Goal: Transaction & Acquisition: Purchase product/service

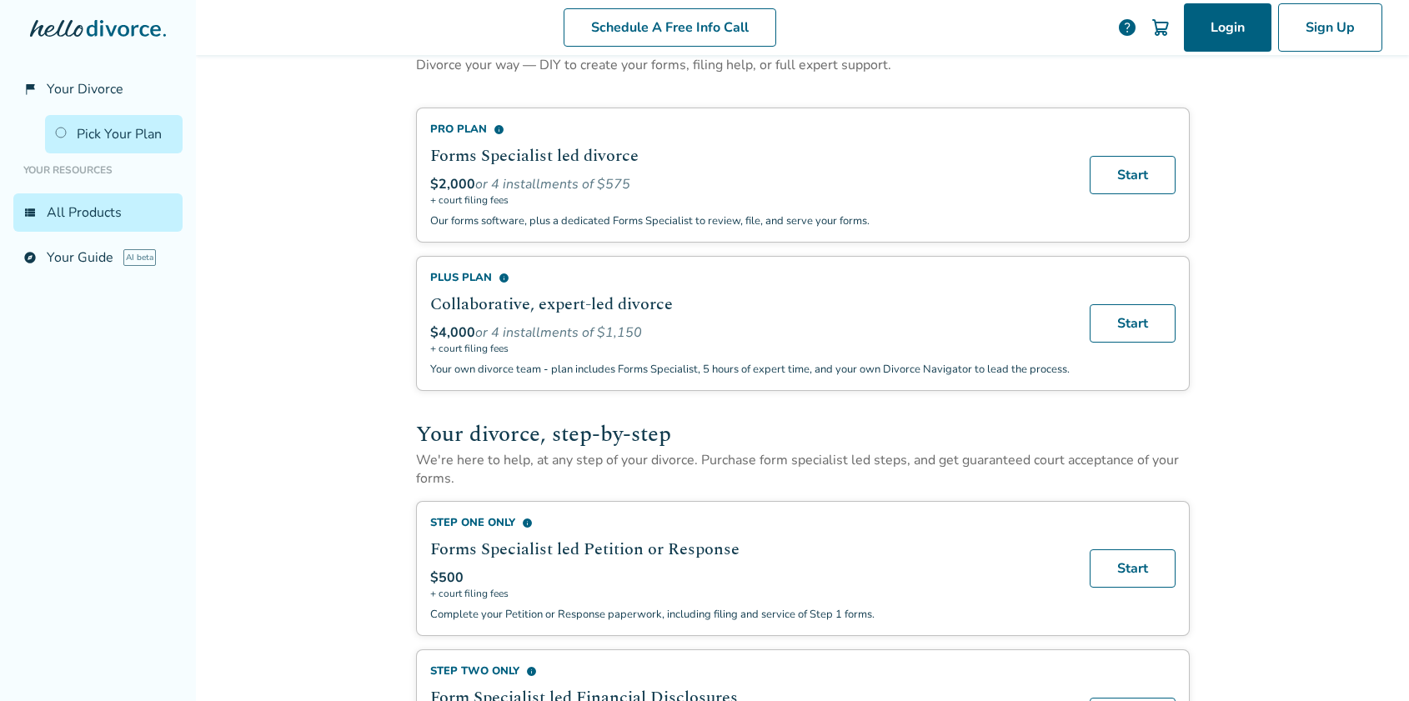
scroll to position [67, 0]
click at [494, 131] on span "info" at bounding box center [499, 129] width 11 height 11
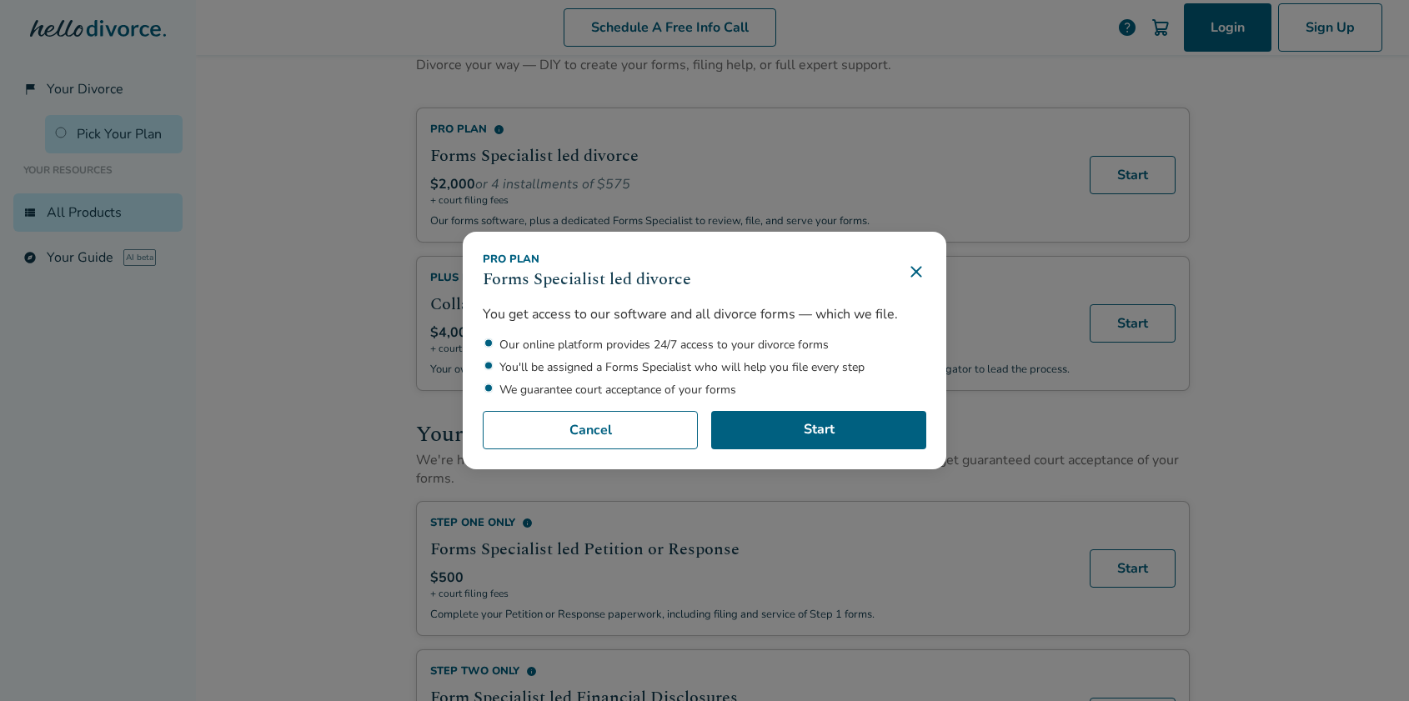
click at [917, 269] on icon at bounding box center [916, 272] width 20 height 20
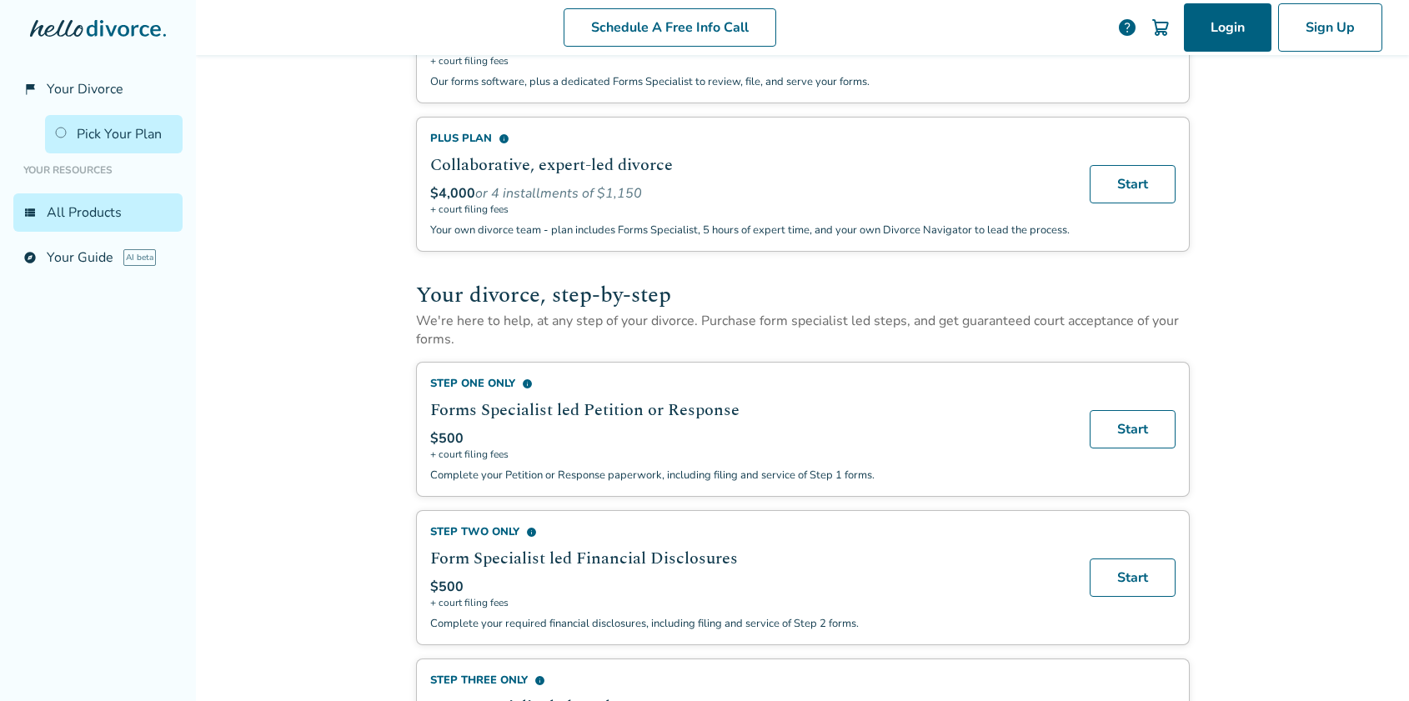
scroll to position [28, 0]
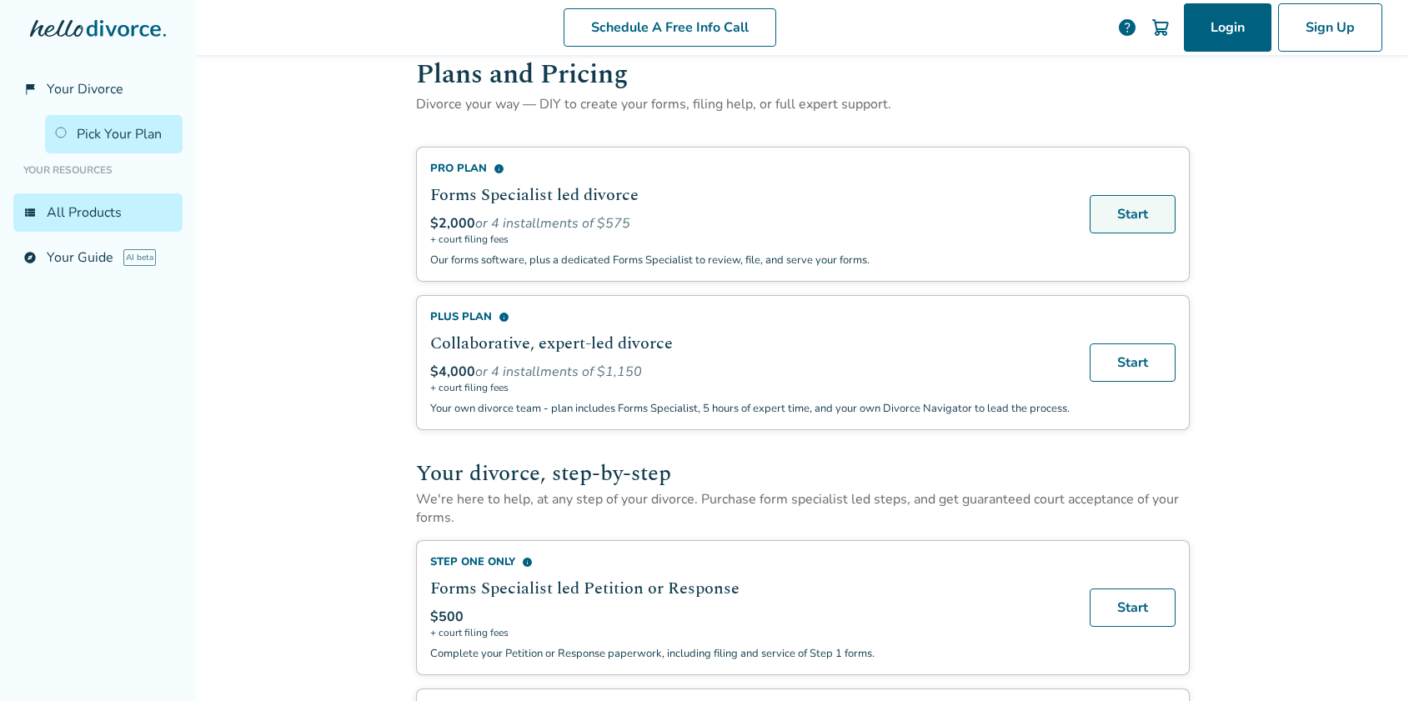
click at [1115, 219] on link "Start" at bounding box center [1133, 214] width 86 height 38
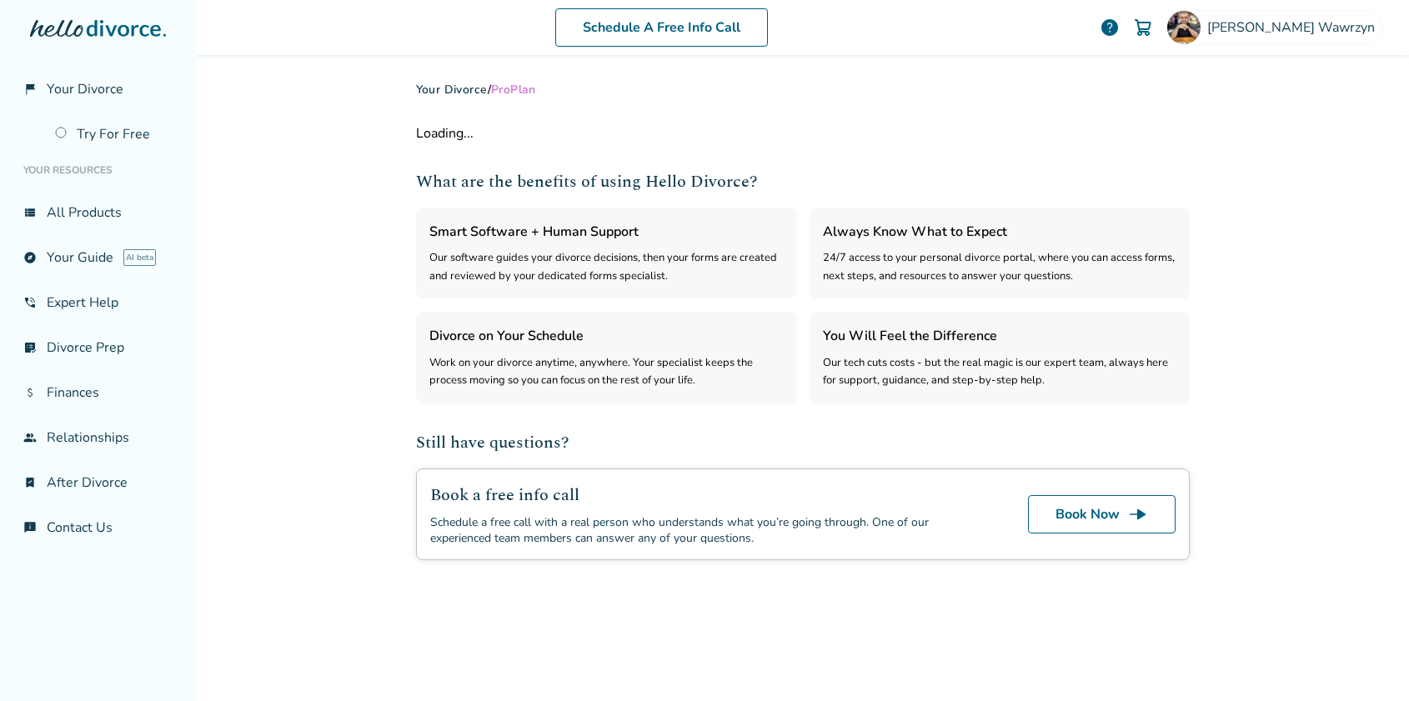
select select "***"
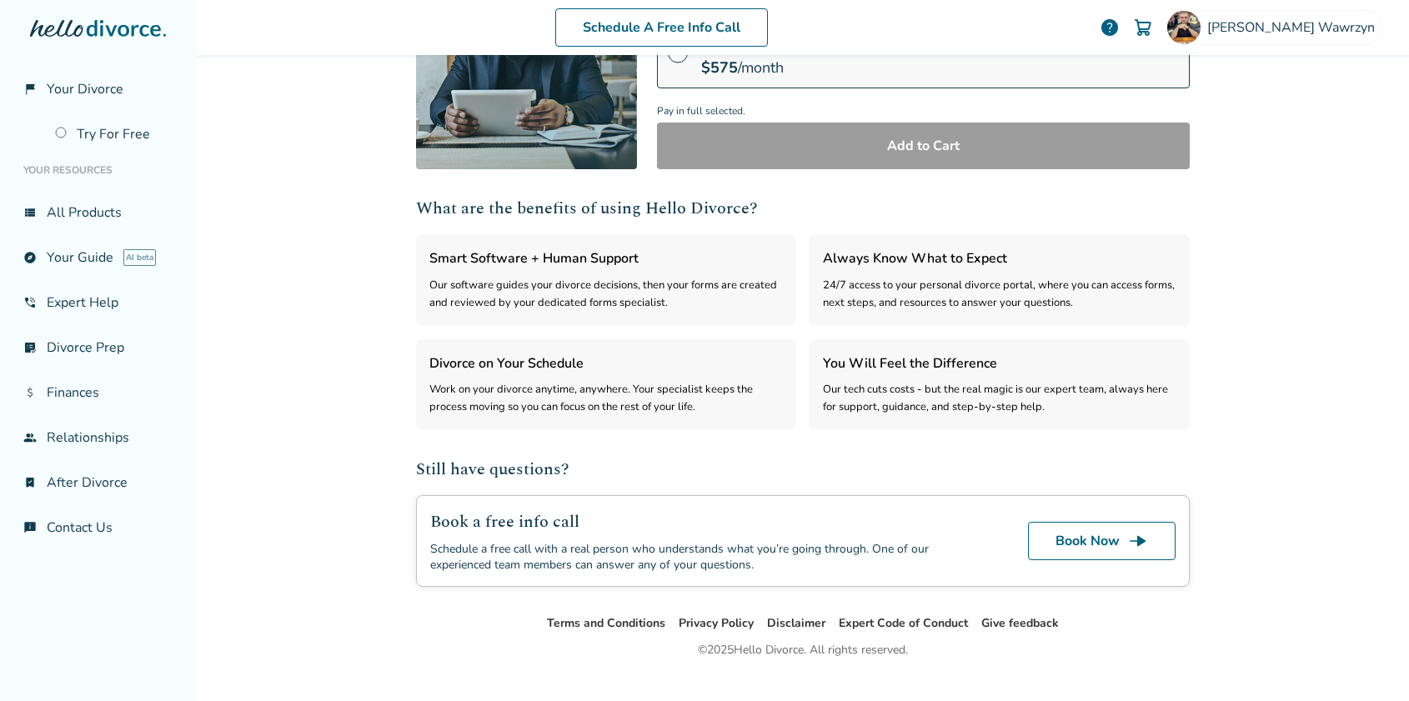
scroll to position [342, 0]
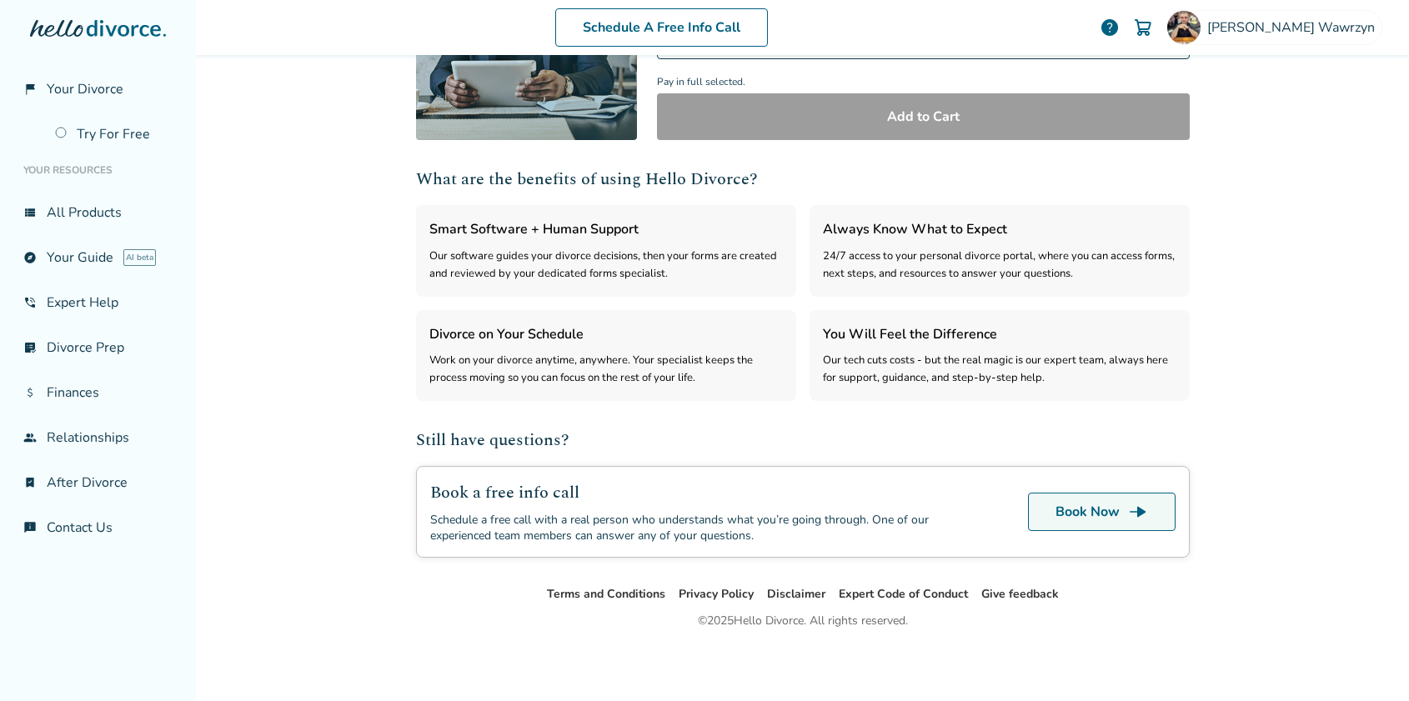
click at [1077, 517] on link "Book Now line_end_arrow" at bounding box center [1102, 512] width 148 height 38
